Goal: Find specific page/section: Find specific page/section

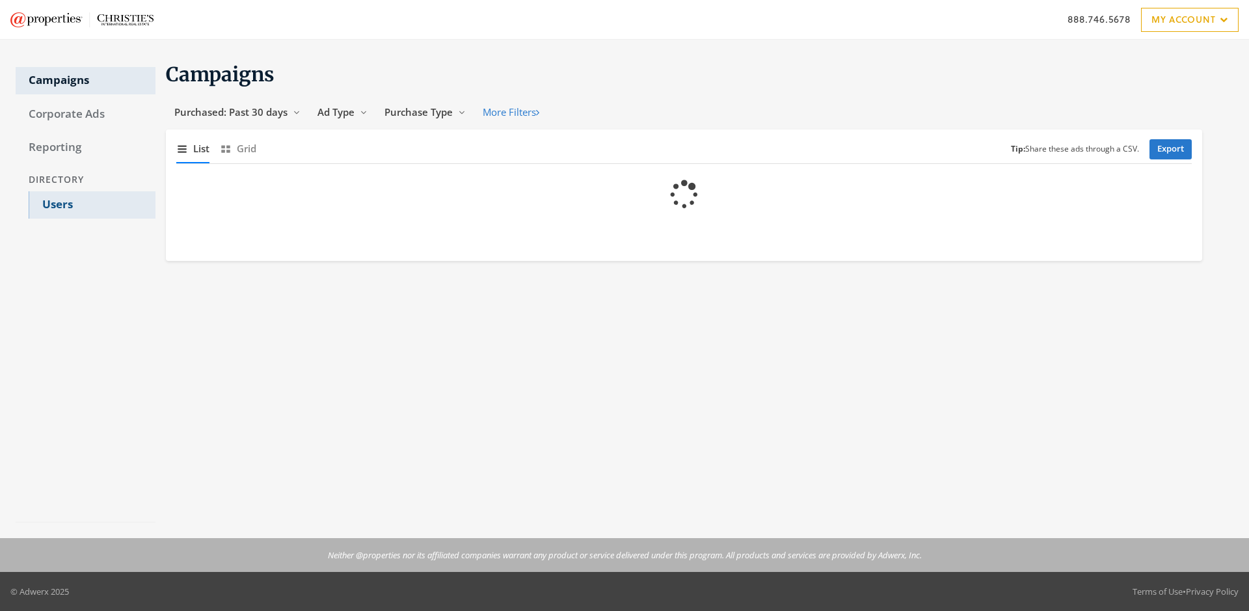
click at [92, 205] on link "Users" at bounding box center [92, 204] width 127 height 27
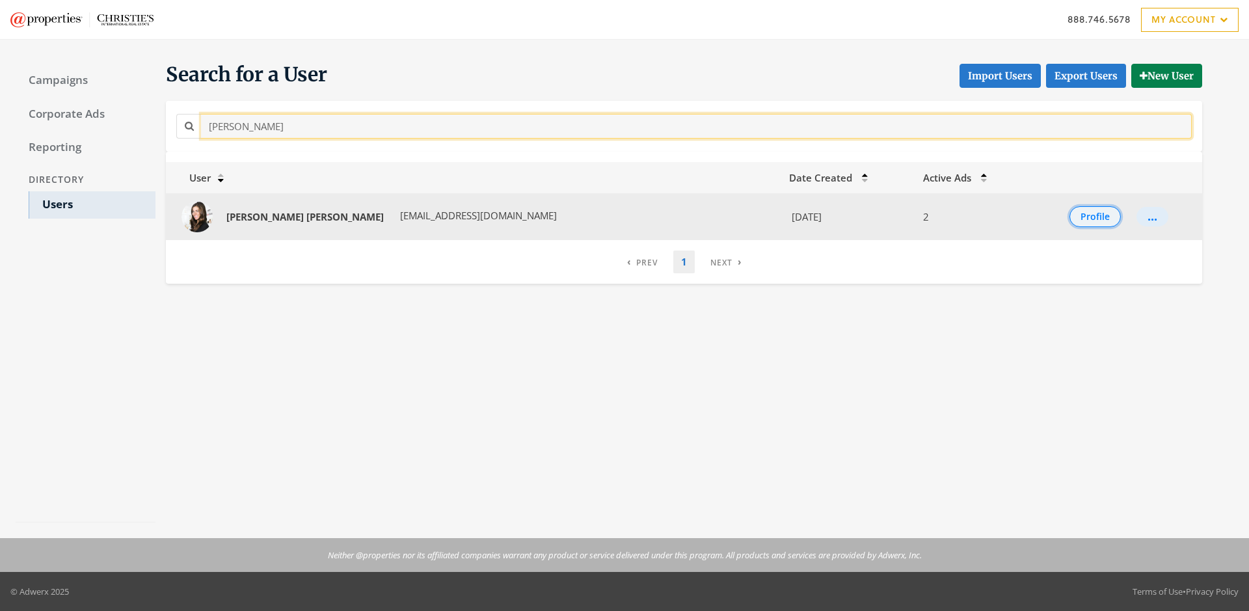
type input "[PERSON_NAME]"
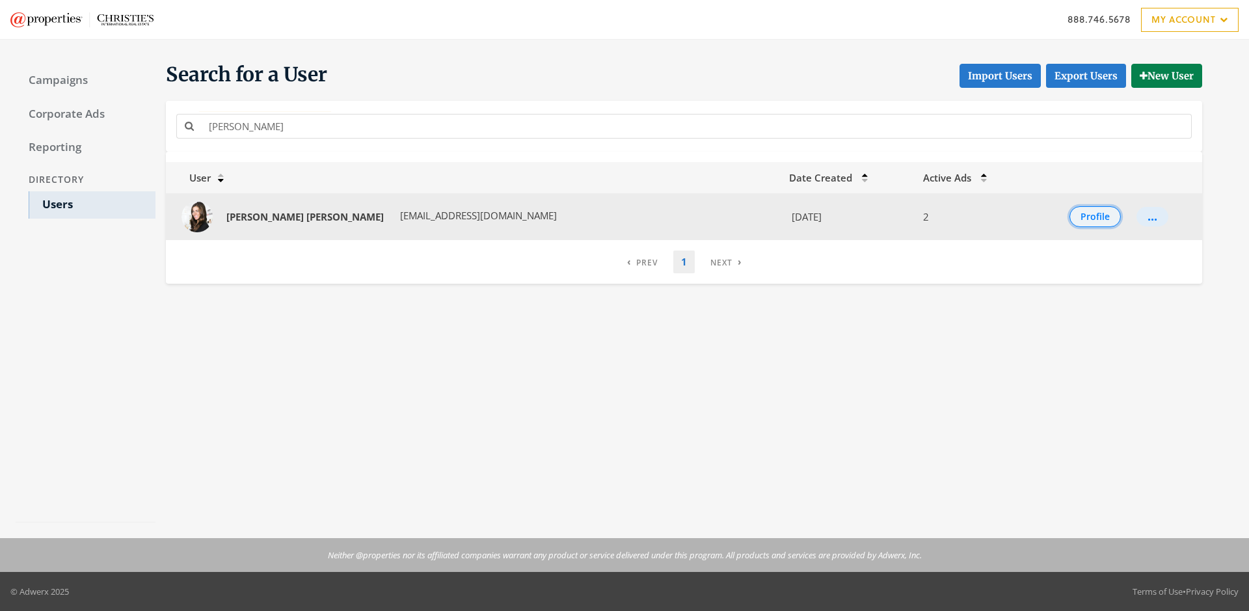
click at [1082, 217] on button "Profile" at bounding box center [1095, 216] width 51 height 21
